Goal: Contribute content

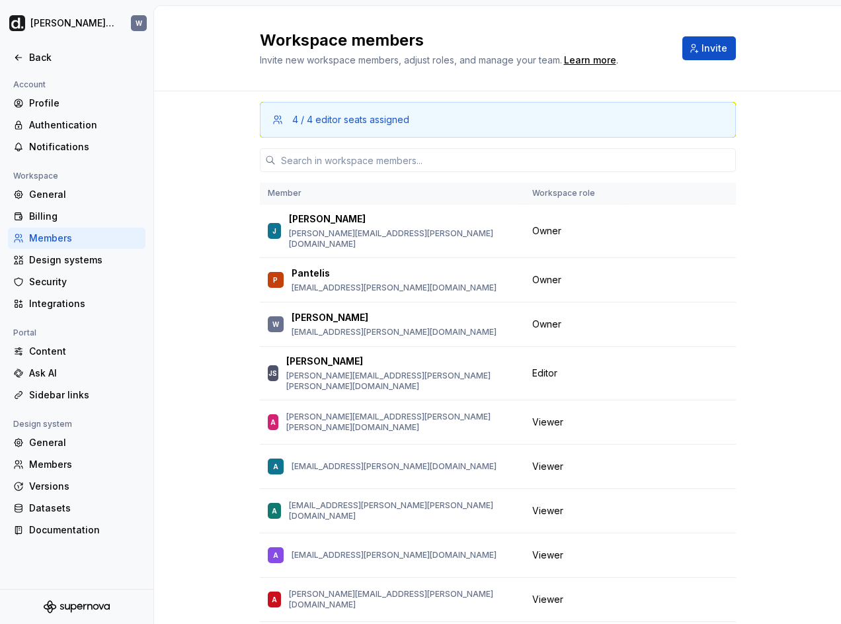
click at [52, 46] on div at bounding box center [76, 43] width 153 height 7
click at [56, 58] on div "Back" at bounding box center [84, 57] width 111 height 13
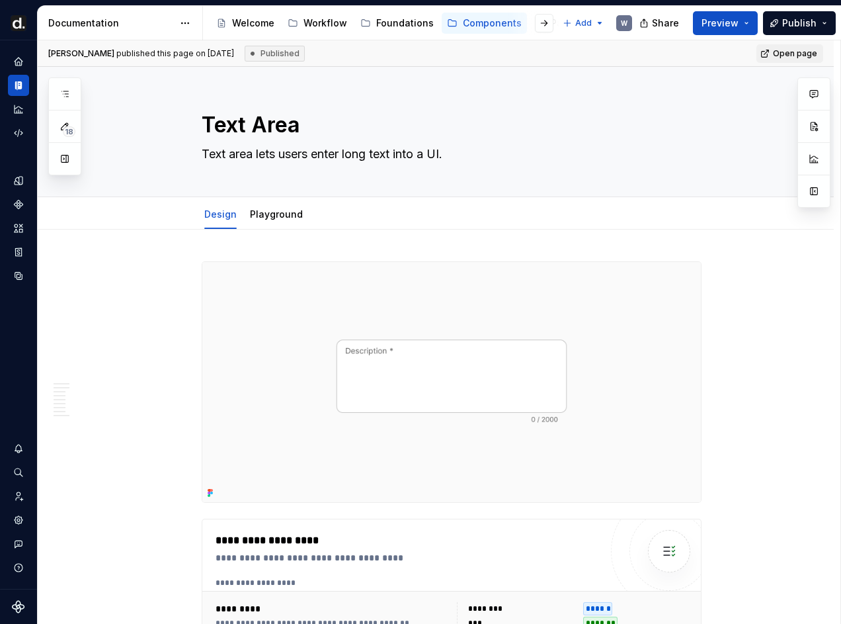
click at [529, 27] on div at bounding box center [534, 23] width 50 height 24
click at [67, 100] on button "button" at bounding box center [65, 94] width 24 height 24
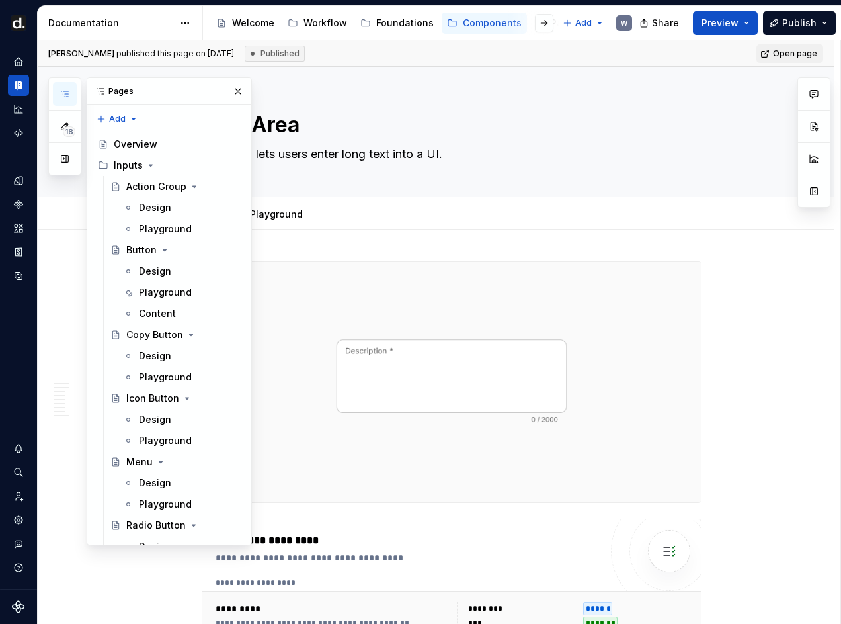
click at [66, 97] on icon "button" at bounding box center [65, 94] width 11 height 11
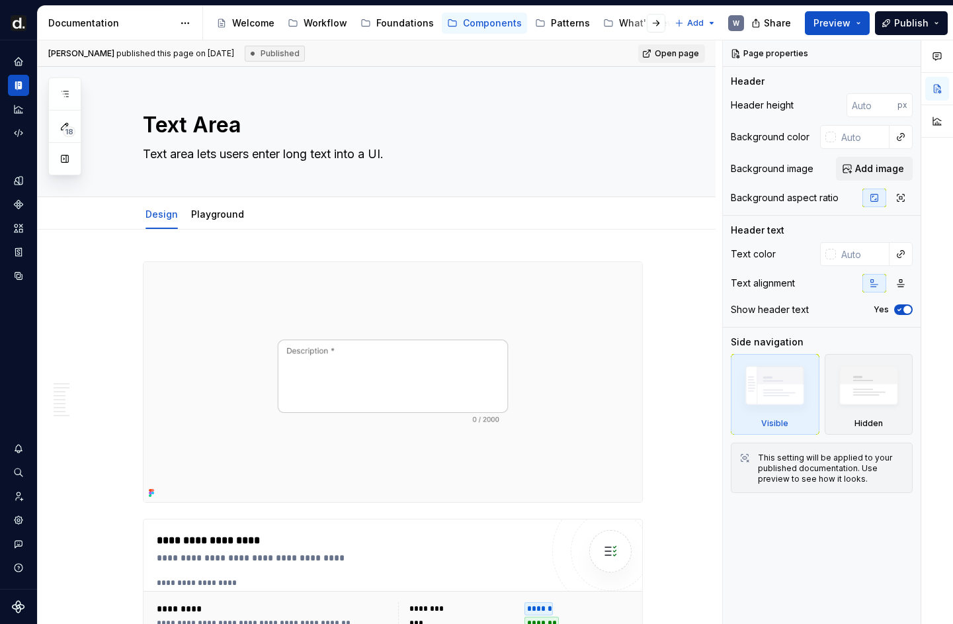
click at [556, 33] on div "Patterns" at bounding box center [562, 23] width 65 height 21
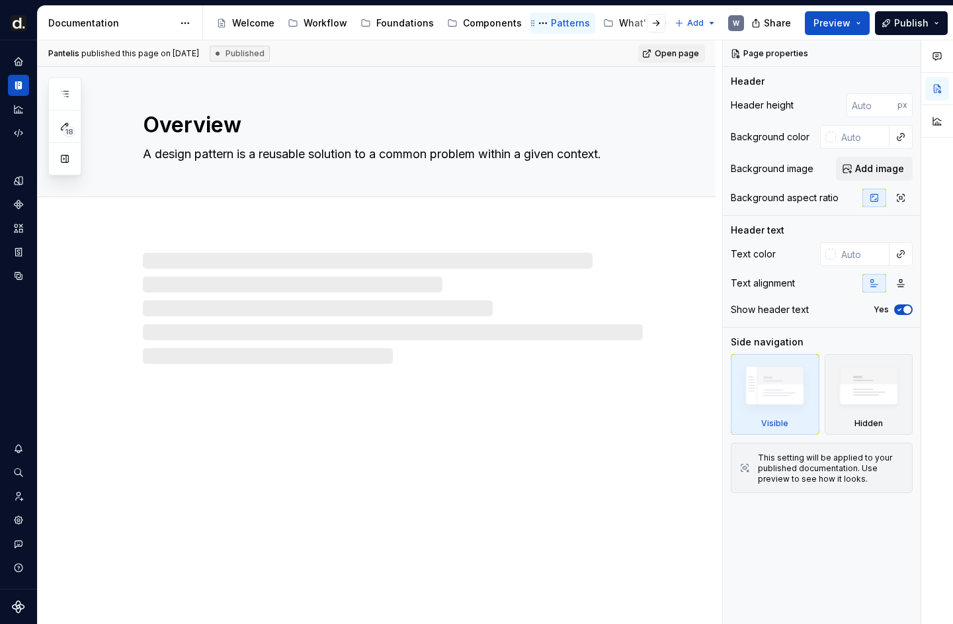
click at [554, 31] on div "Patterns" at bounding box center [562, 23] width 65 height 21
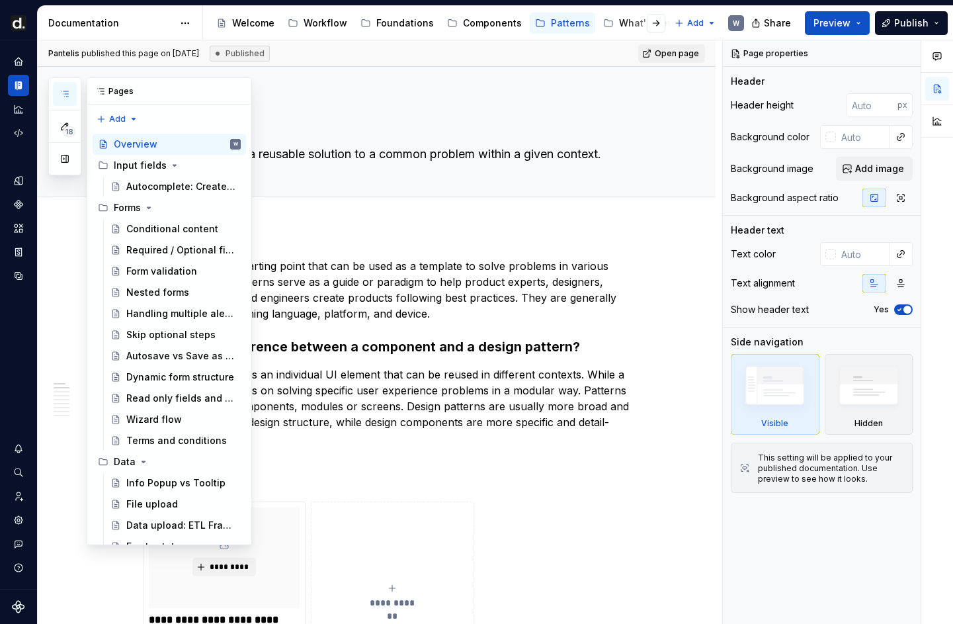
click at [62, 82] on button "button" at bounding box center [65, 94] width 24 height 24
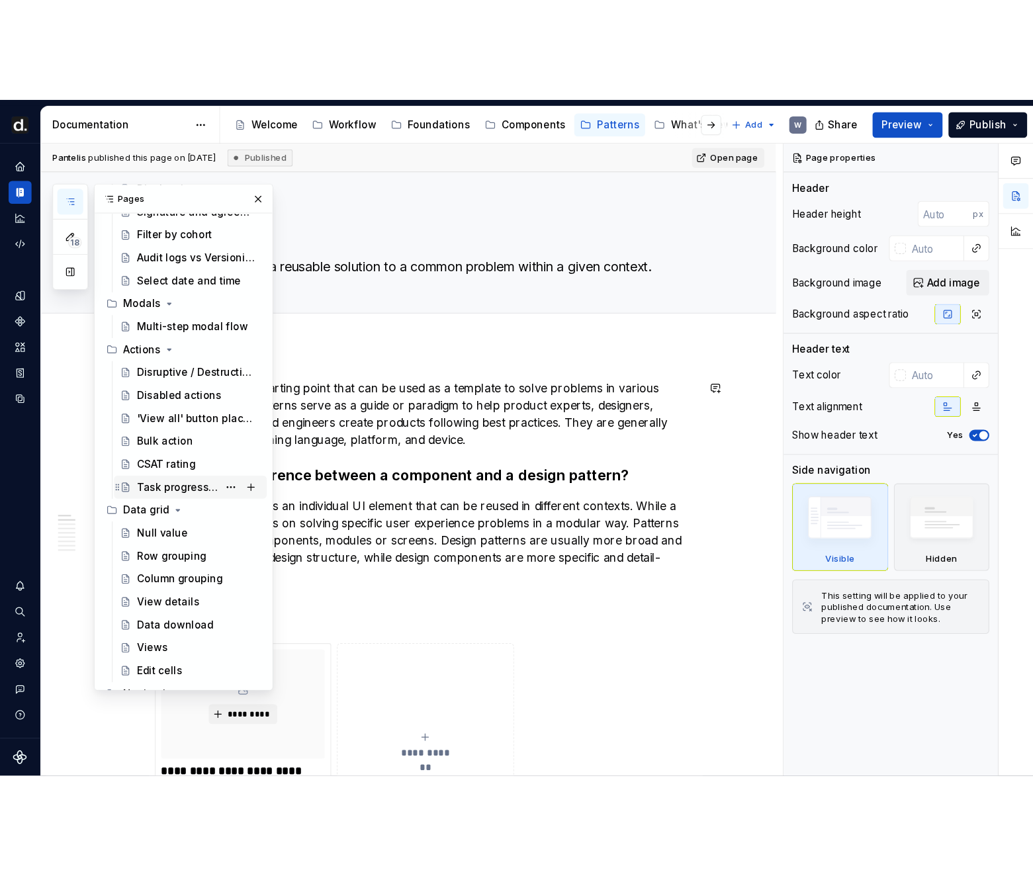
scroll to position [511, 0]
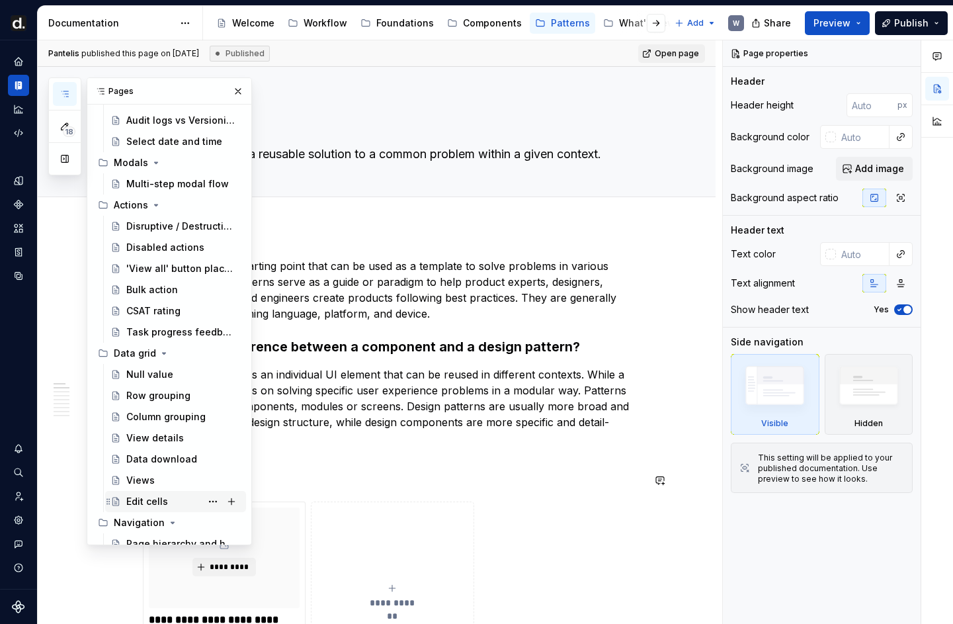
click at [165, 502] on div "Edit cells" at bounding box center [147, 501] width 42 height 13
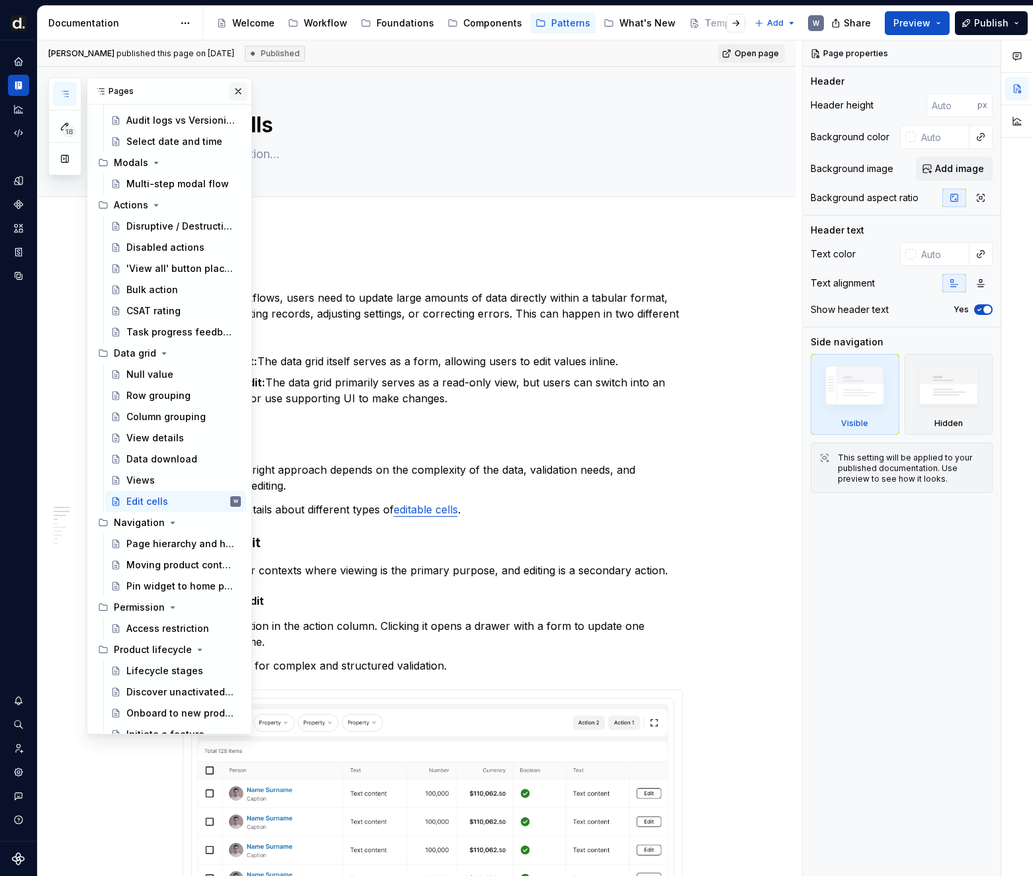
click at [241, 90] on button "button" at bounding box center [238, 91] width 19 height 19
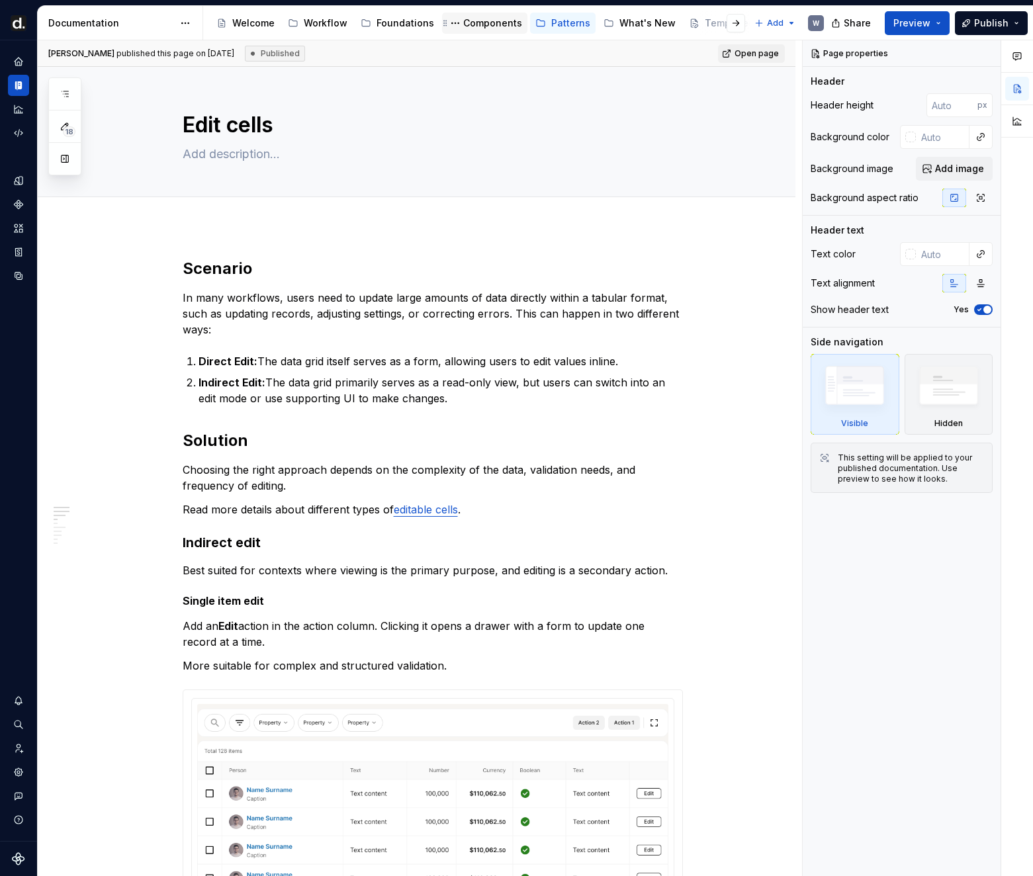
click at [482, 23] on div "Components" at bounding box center [492, 23] width 59 height 13
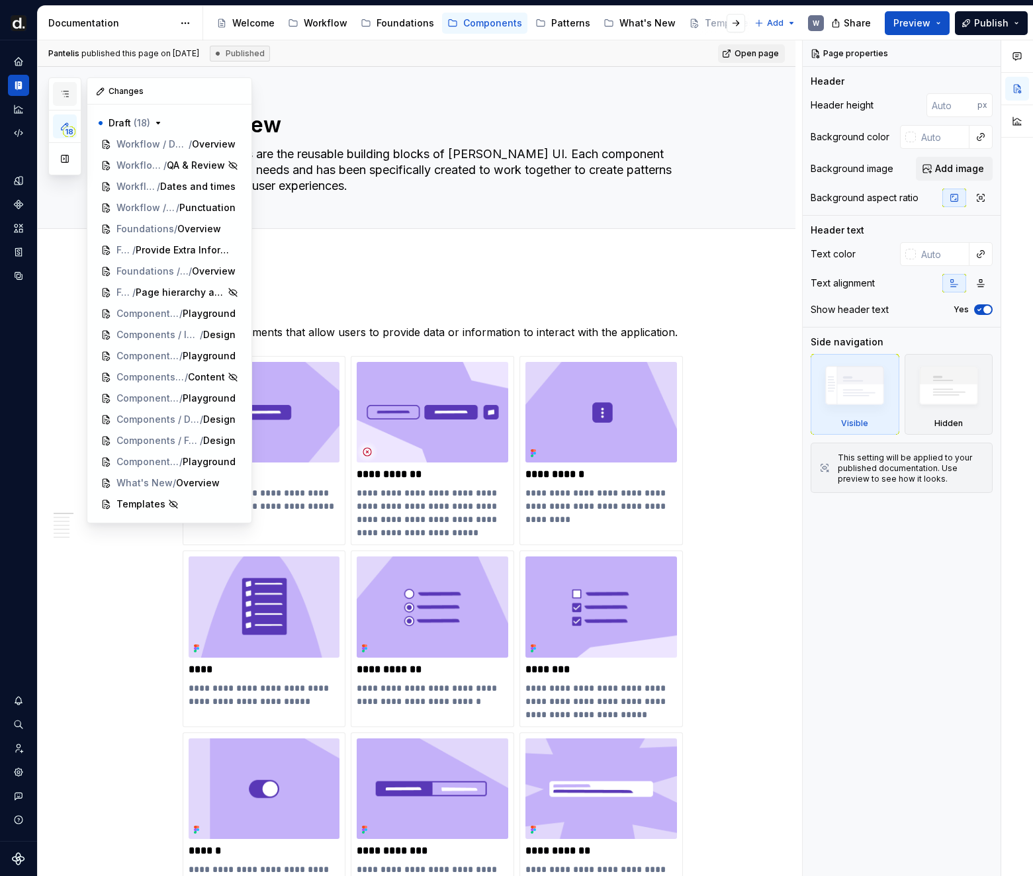
click at [67, 94] on icon "button" at bounding box center [65, 94] width 11 height 11
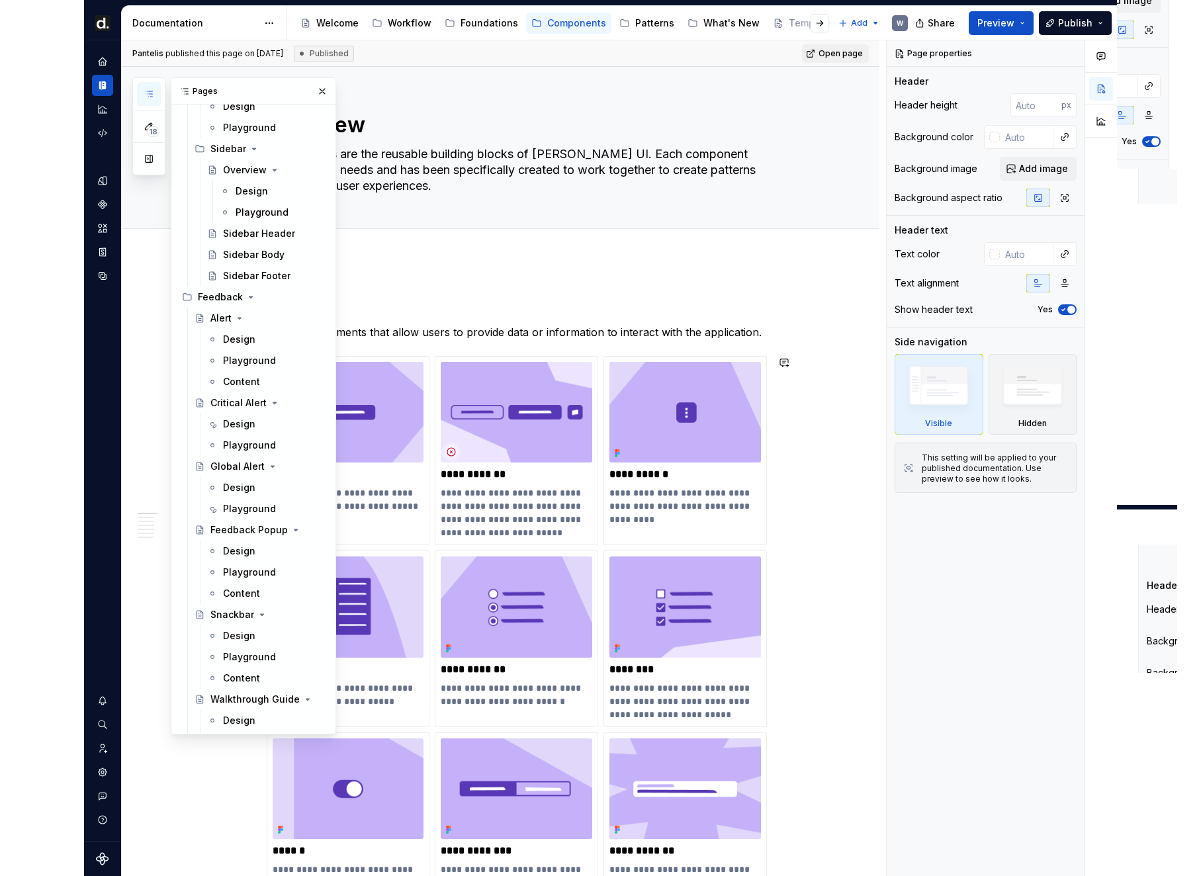
scroll to position [5682, 0]
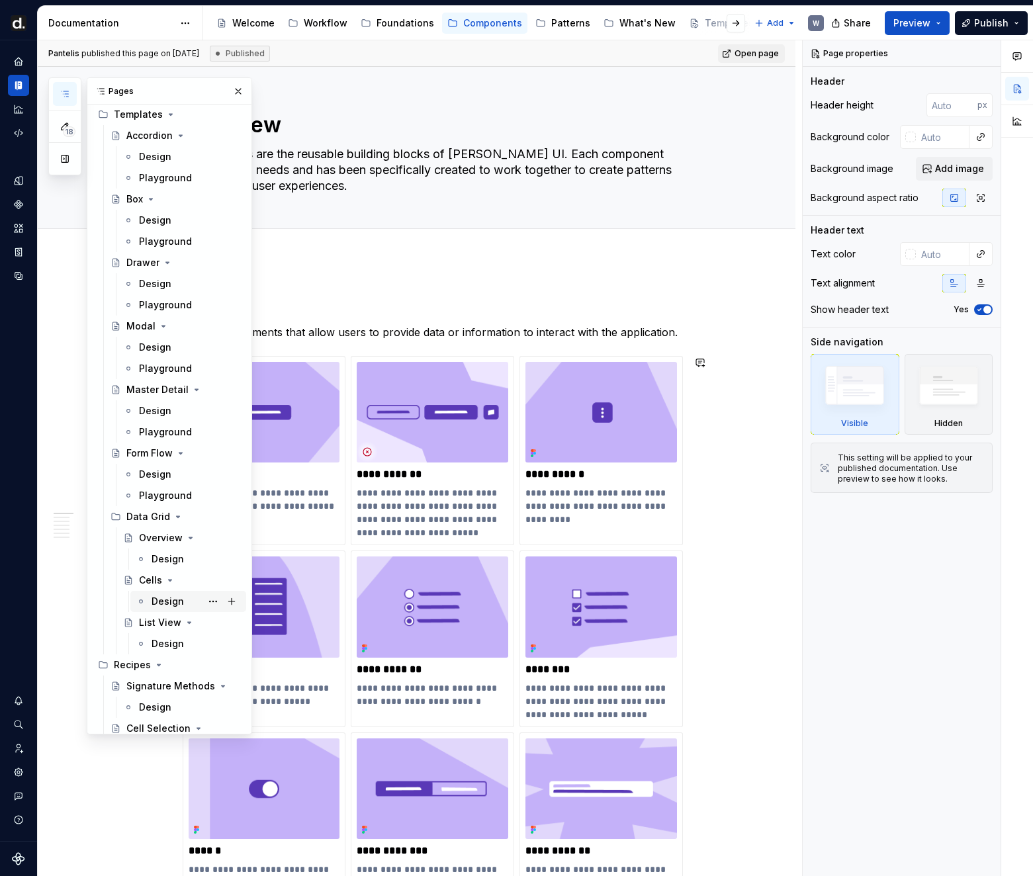
click at [177, 601] on div "Design" at bounding box center [167, 601] width 32 height 13
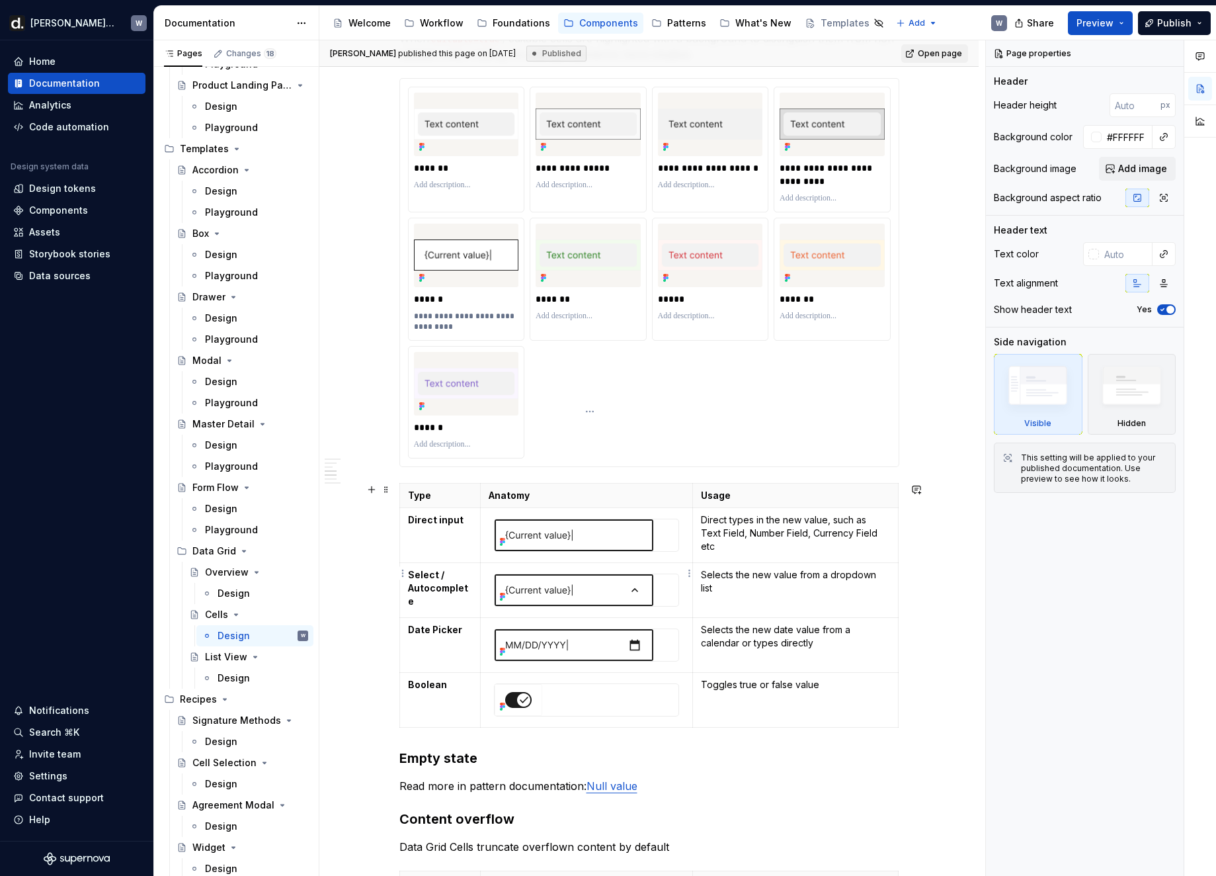
scroll to position [1387, 0]
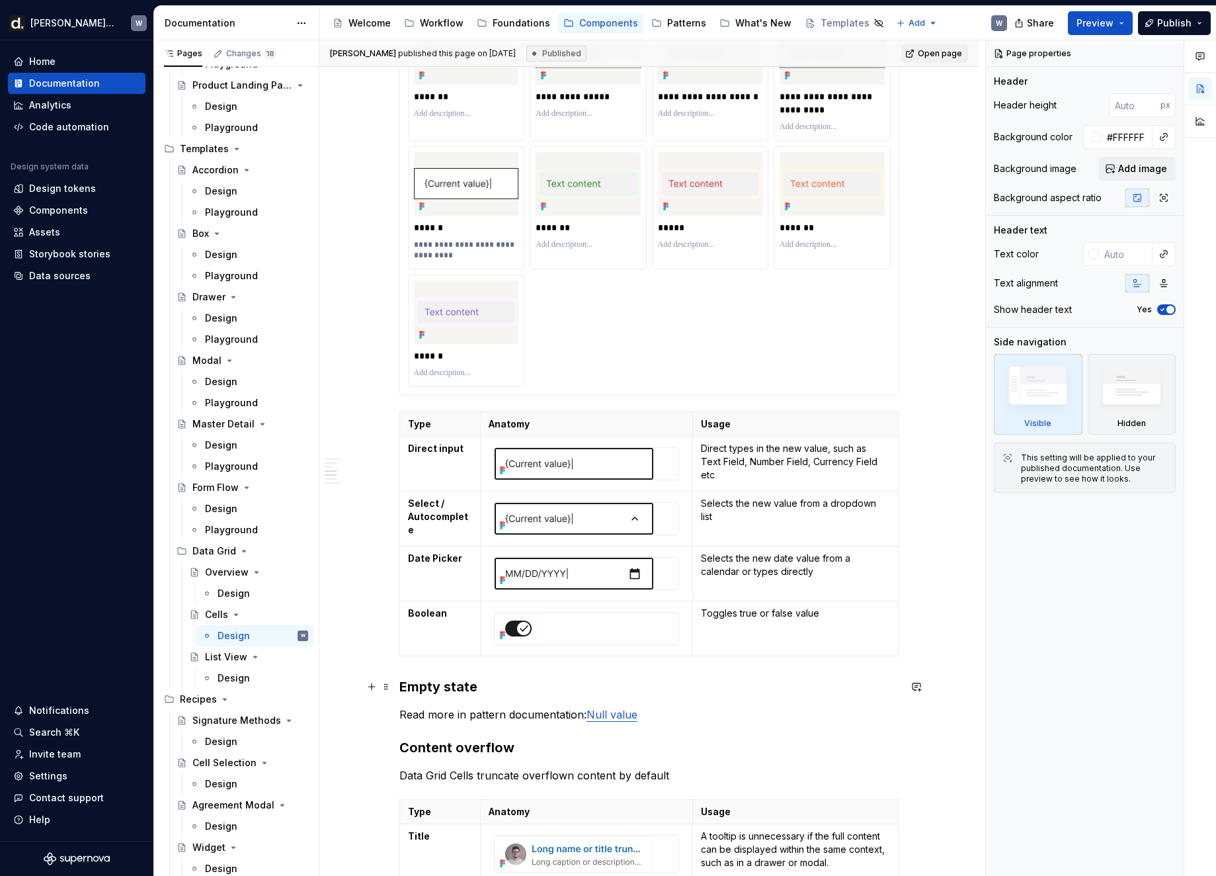
click at [405, 623] on h3 "Empty state" at bounding box center [650, 686] width 500 height 19
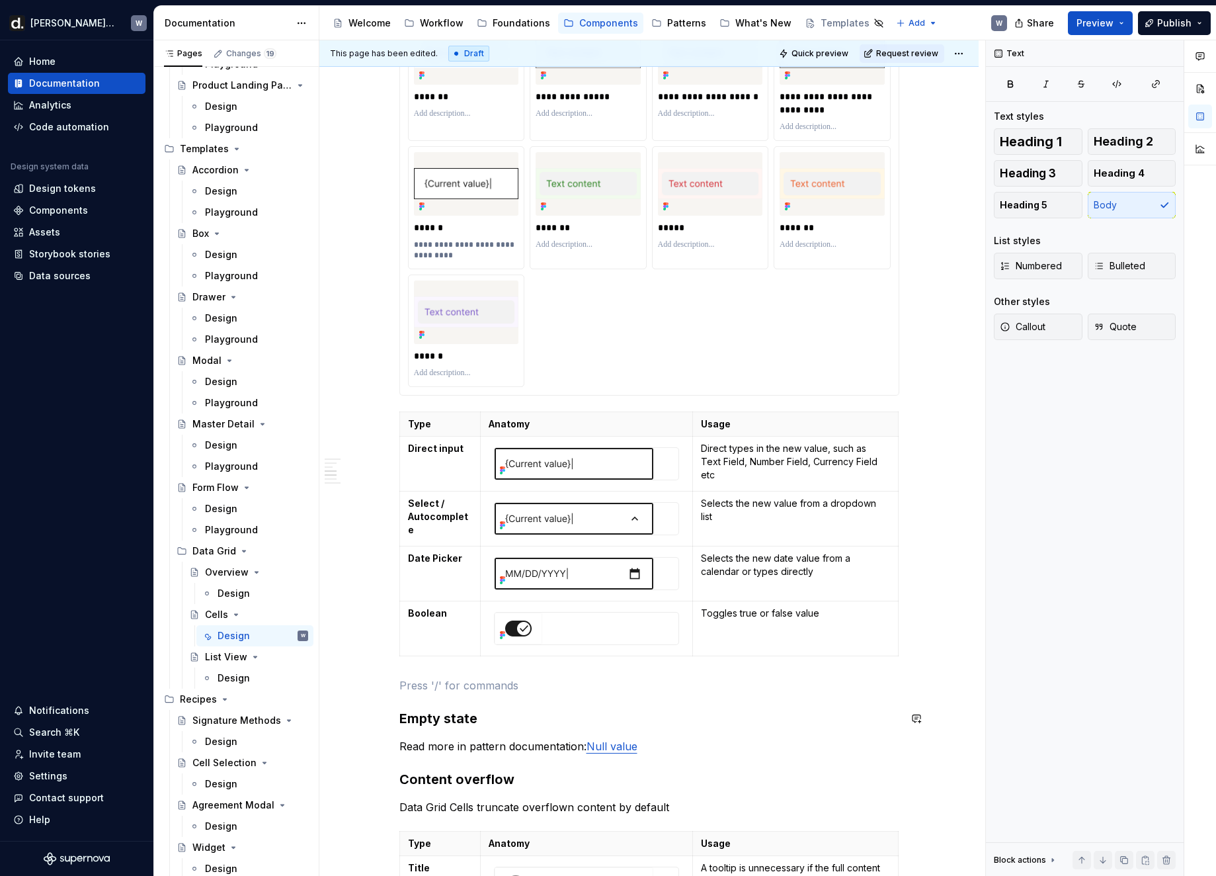
type textarea "*"
click at [415, 623] on p "Note: the" at bounding box center [650, 685] width 500 height 16
click at [479, 623] on p "Note : the" at bounding box center [650, 685] width 500 height 16
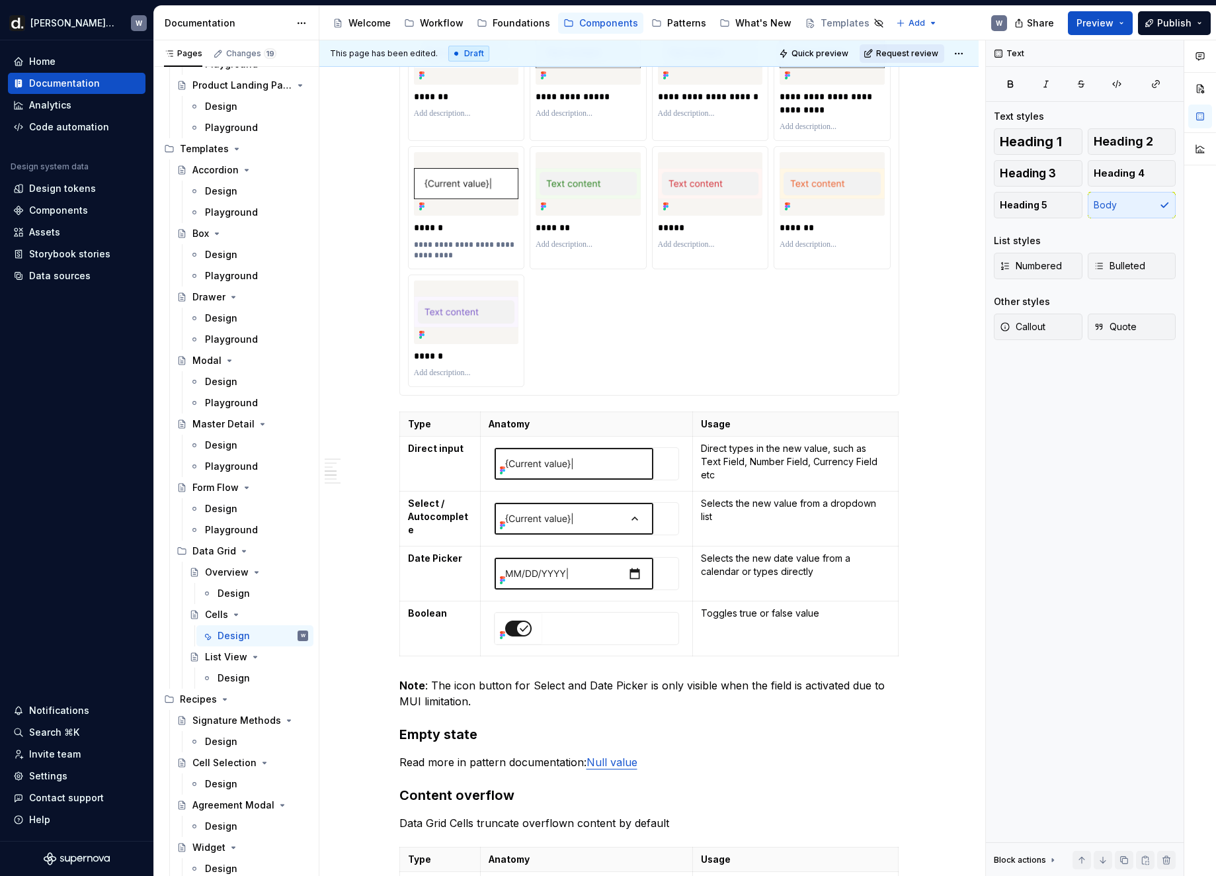
click at [841, 54] on span "Request review" at bounding box center [907, 53] width 62 height 11
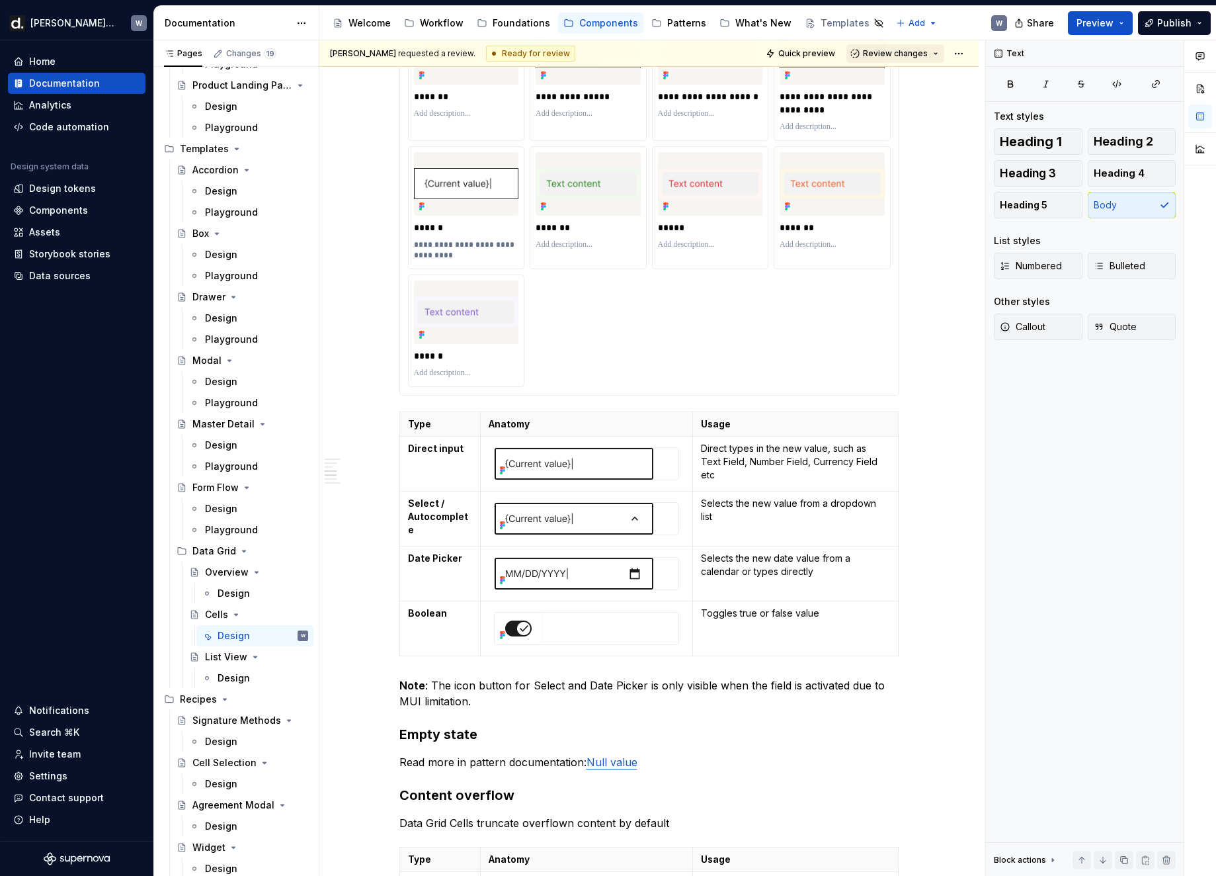
click at [841, 58] on button "Review changes" at bounding box center [896, 53] width 98 height 19
click at [841, 74] on div "Approve" at bounding box center [939, 79] width 116 height 13
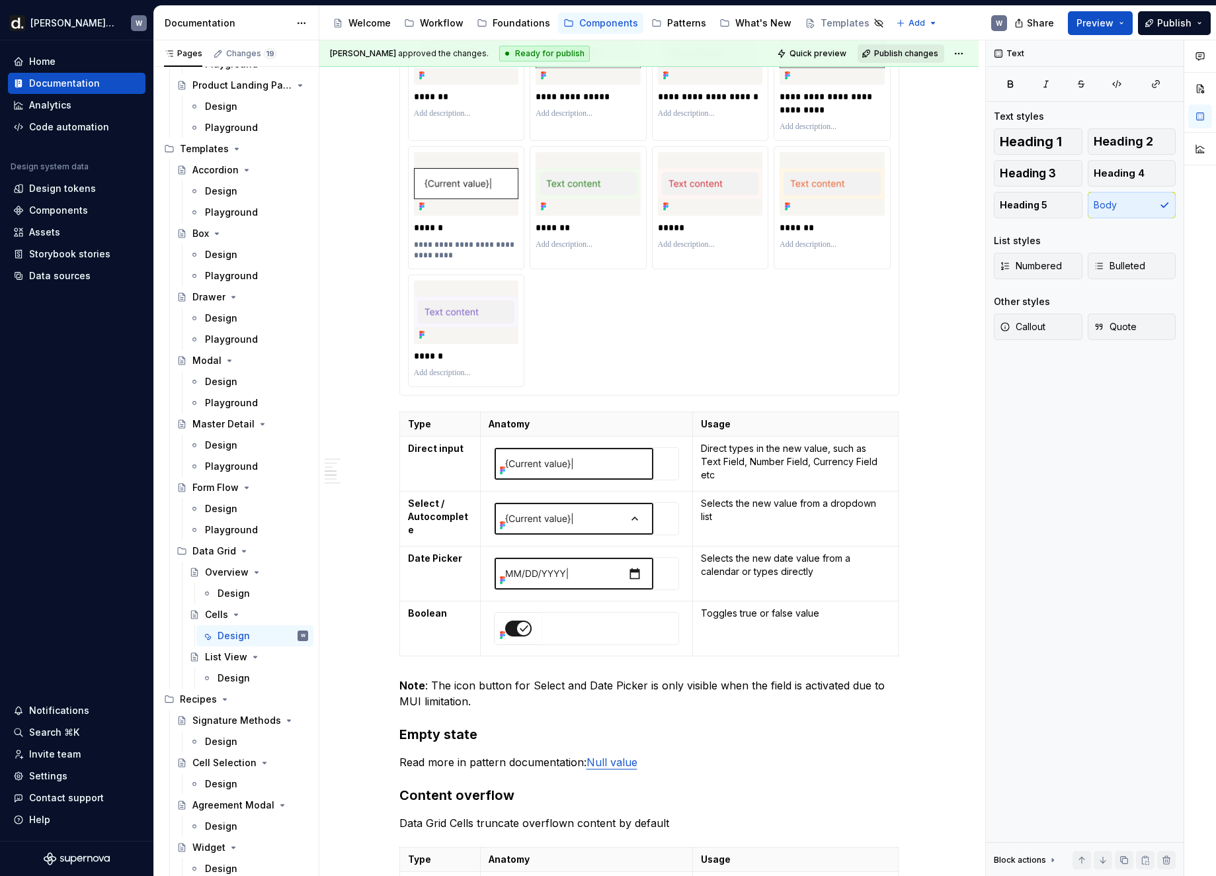
click at [841, 56] on span "Publish changes" at bounding box center [906, 53] width 64 height 11
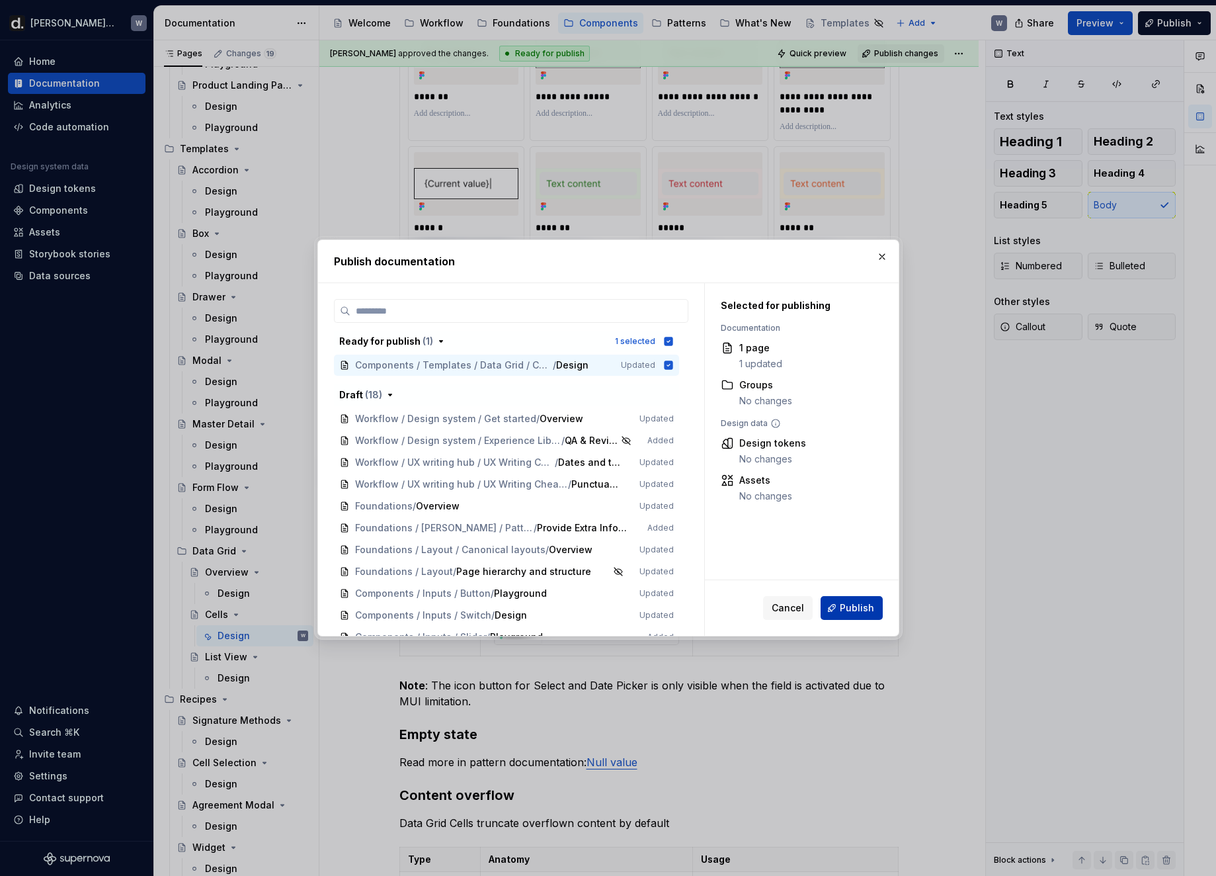
click at [841, 600] on button "Publish" at bounding box center [852, 608] width 62 height 24
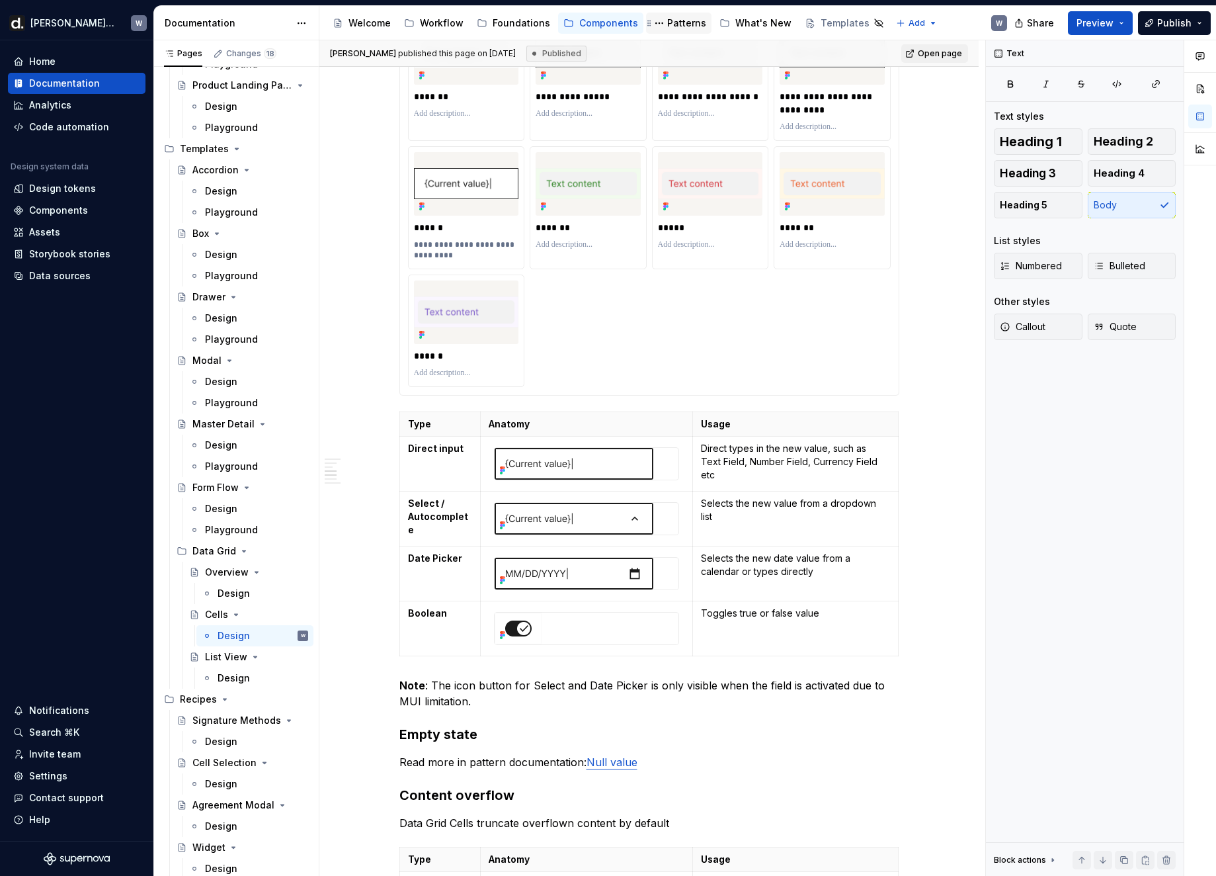
click at [676, 26] on div "Patterns" at bounding box center [686, 23] width 39 height 13
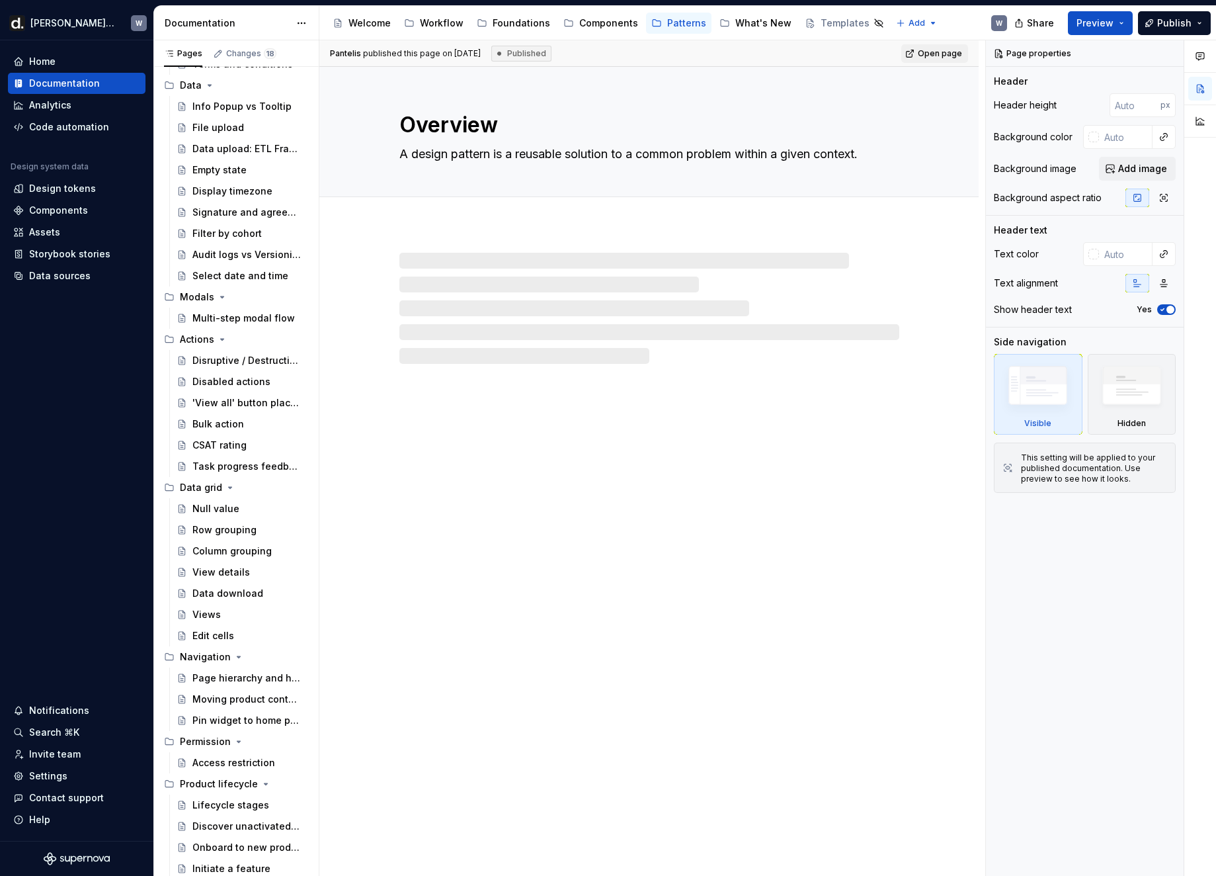
scroll to position [339, 0]
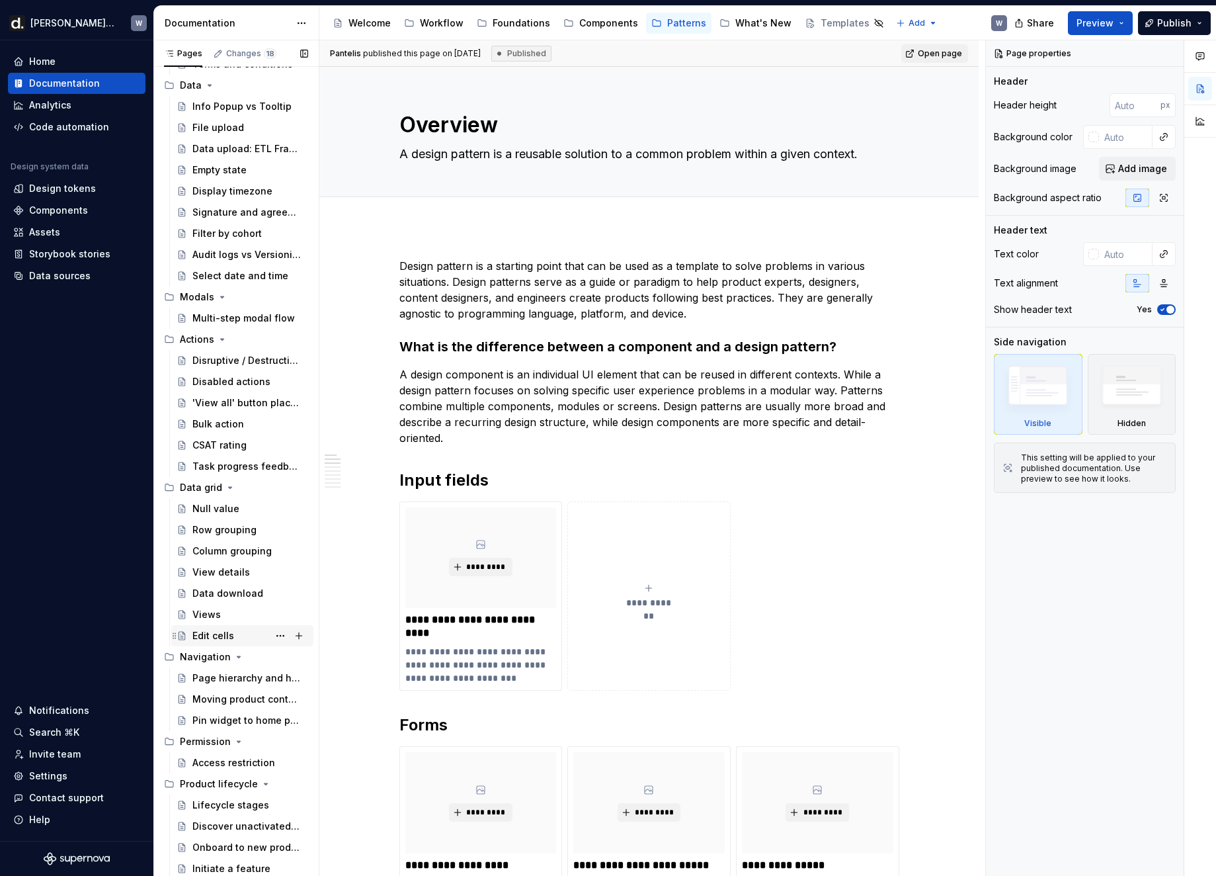
click at [216, 623] on div "Edit cells" at bounding box center [213, 635] width 42 height 13
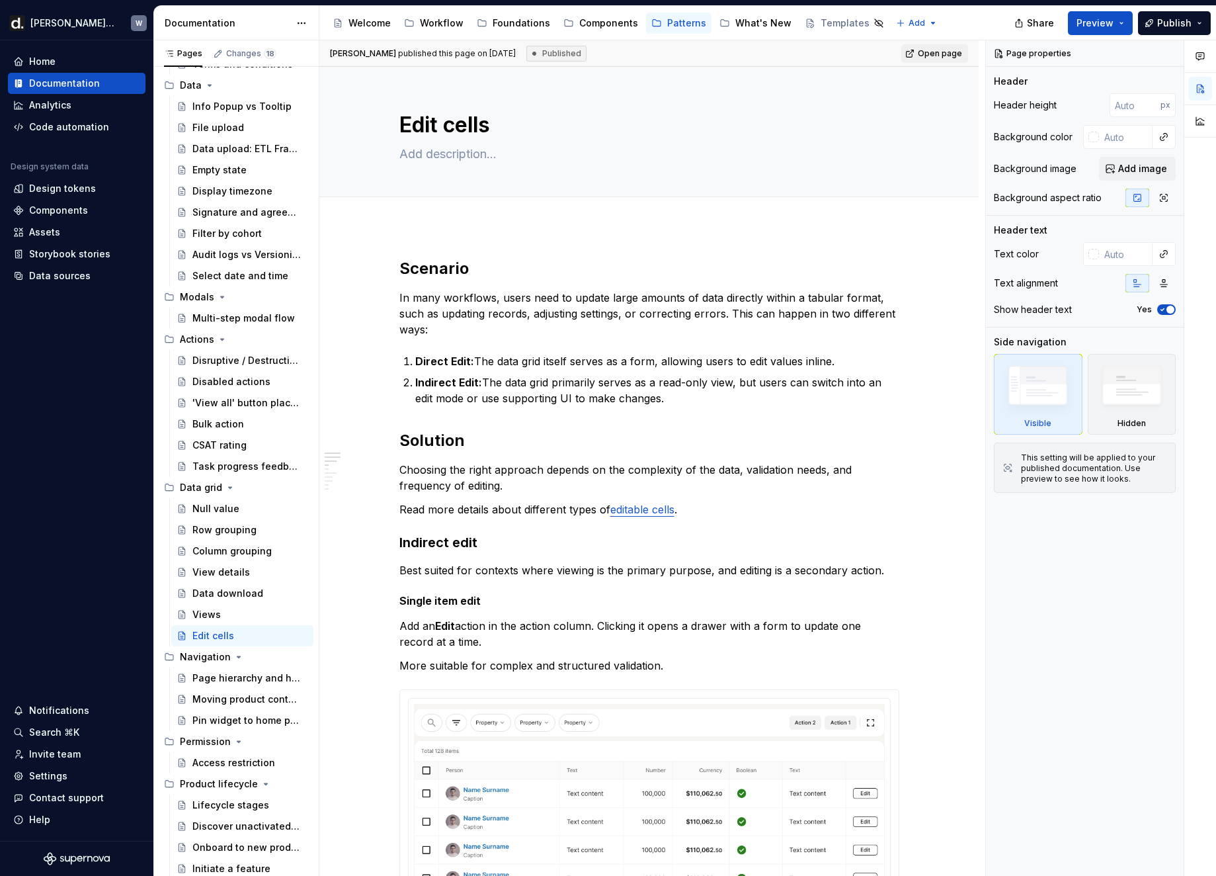
type textarea "*"
